Goal: Task Accomplishment & Management: Manage account settings

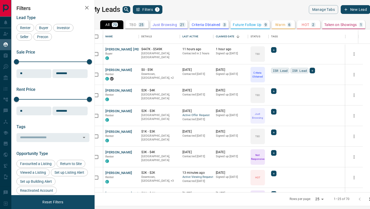
scroll to position [163, 273]
click at [84, 6] on icon "button" at bounding box center [87, 8] width 6 height 6
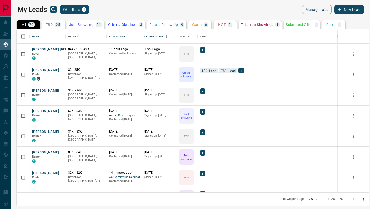
scroll to position [163, 353]
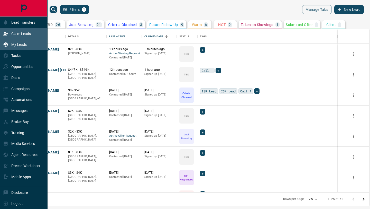
click at [17, 36] on div "Claim Leads" at bounding box center [17, 33] width 28 height 8
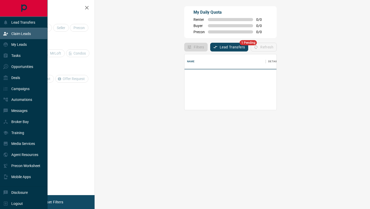
scroll to position [35, 264]
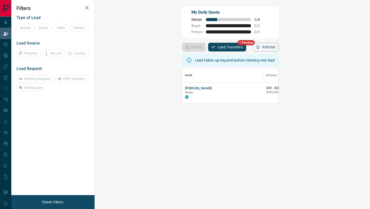
click at [208, 47] on button "Lead Transfers" at bounding box center [227, 47] width 38 height 9
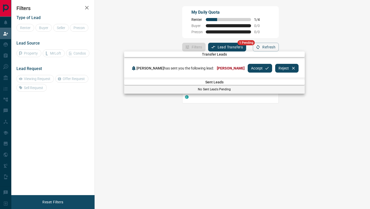
click at [250, 69] on button "Accept" at bounding box center [260, 68] width 24 height 9
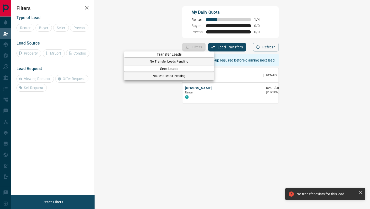
click at [87, 7] on div at bounding box center [185, 104] width 370 height 209
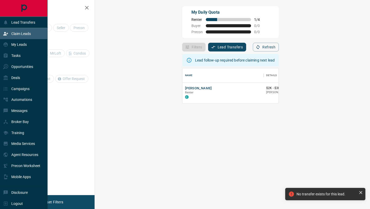
click at [18, 33] on p "Claim Leads" at bounding box center [21, 34] width 20 height 4
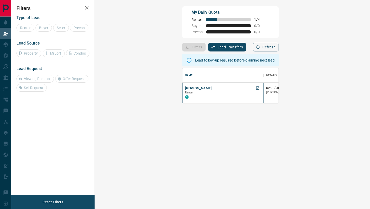
click at [185, 88] on button "[PERSON_NAME]" at bounding box center [198, 88] width 27 height 5
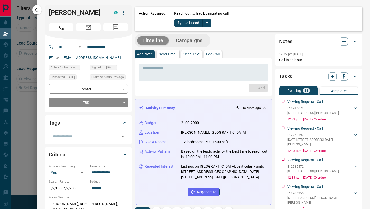
click at [213, 26] on div "Reach out to lead by initiating call Call Lead" at bounding box center [266, 19] width 184 height 16
click at [213, 53] on p "Log Call" at bounding box center [213, 54] width 14 height 4
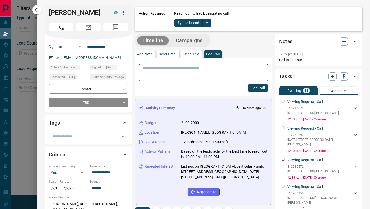
click at [206, 72] on textarea at bounding box center [203, 72] width 122 height 13
type textarea "*"
click at [261, 88] on button "Log Call" at bounding box center [258, 88] width 20 height 8
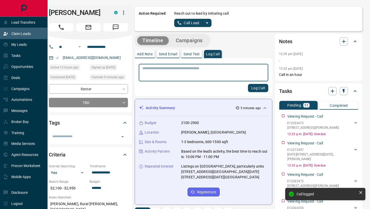
click at [26, 34] on p "Claim Leads" at bounding box center [21, 34] width 20 height 4
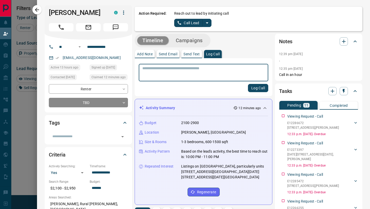
scroll to position [159, 264]
